Goal: Transaction & Acquisition: Purchase product/service

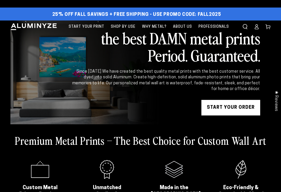
click at [245, 108] on link "START YOUR Order" at bounding box center [230, 108] width 59 height 16
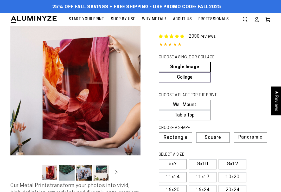
select select "**********"
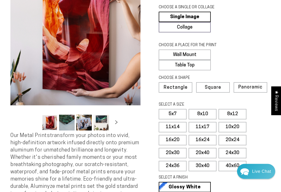
scroll to position [50, 0]
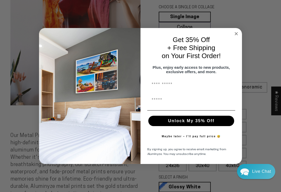
click at [239, 34] on icon "Close dialog" at bounding box center [236, 34] width 6 height 6
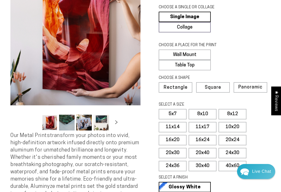
click at [181, 125] on label "11x14" at bounding box center [173, 127] width 28 height 10
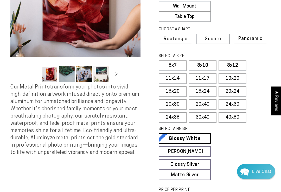
scroll to position [102, 0]
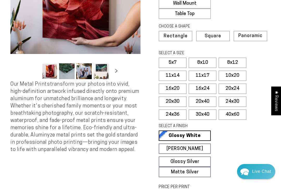
click at [204, 135] on link "Glossy White Glossy White Our bright white glossy surface increases color satur…" at bounding box center [185, 136] width 52 height 10
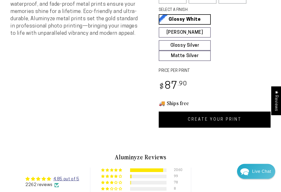
scroll to position [218, 0]
click at [232, 123] on link "CREATE YOUR PRINT" at bounding box center [215, 120] width 112 height 16
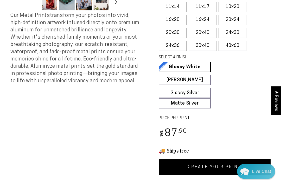
scroll to position [170, 0]
click at [218, 167] on link "CREATE YOUR PRINT" at bounding box center [215, 167] width 112 height 16
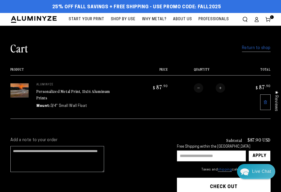
click at [226, 154] on input "text" at bounding box center [211, 156] width 69 height 11
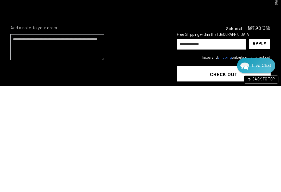
type input "**********"
click at [262, 145] on div "Apply" at bounding box center [259, 150] width 14 height 10
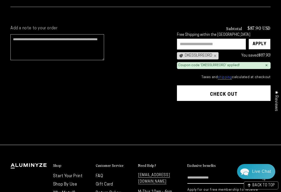
click at [256, 91] on button "Check out" at bounding box center [224, 93] width 94 height 16
